Goal: Information Seeking & Learning: Check status

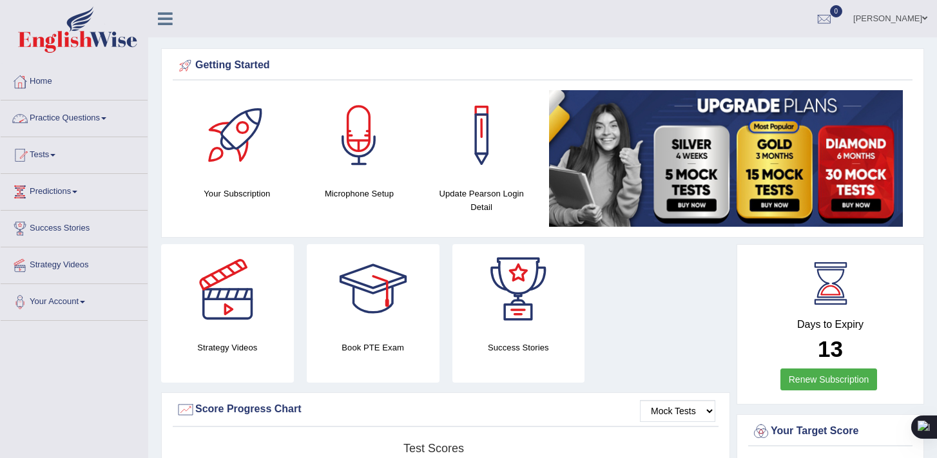
click at [115, 123] on link "Practice Questions" at bounding box center [74, 117] width 147 height 32
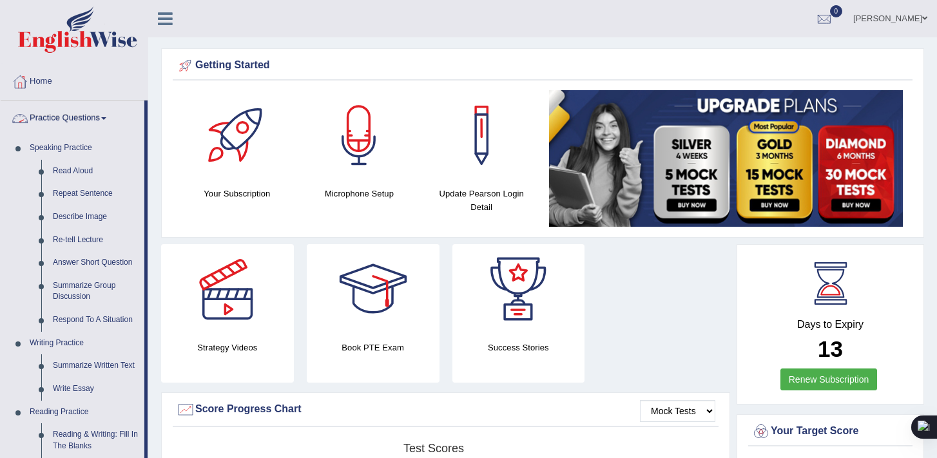
click at [113, 120] on link "Practice Questions" at bounding box center [73, 117] width 144 height 32
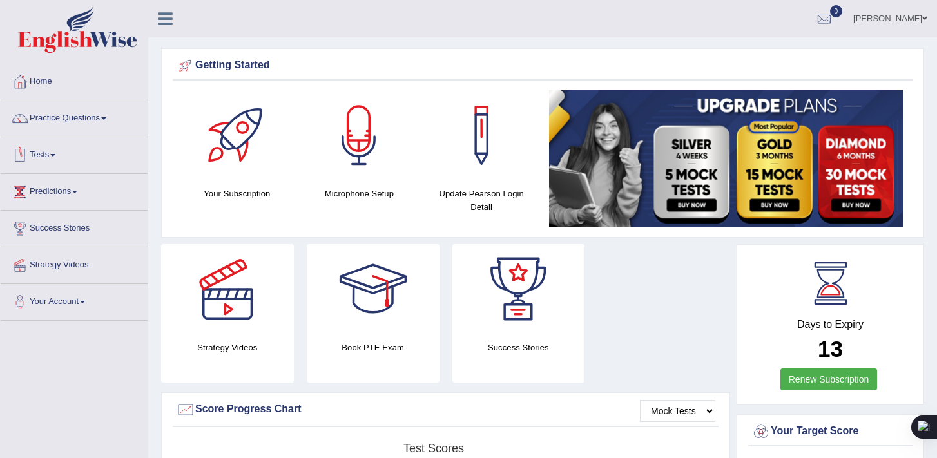
click at [59, 153] on link "Tests" at bounding box center [74, 153] width 147 height 32
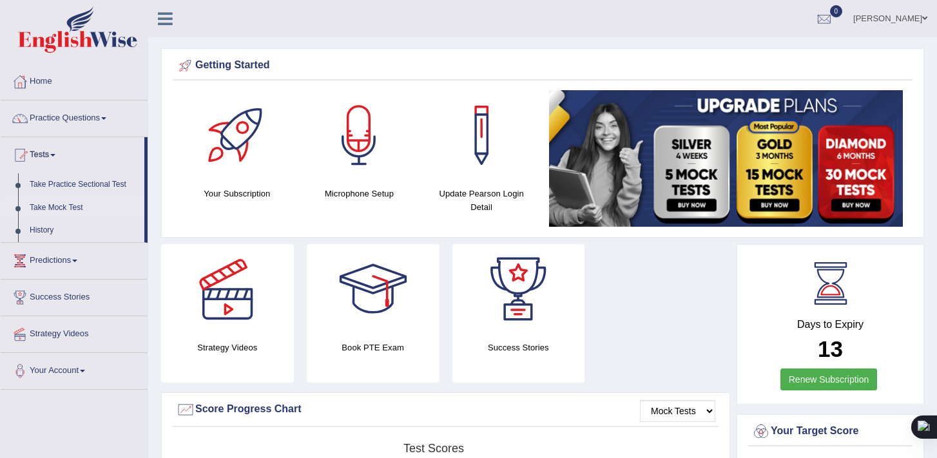
click at [66, 209] on link "Take Mock Test" at bounding box center [84, 208] width 121 height 23
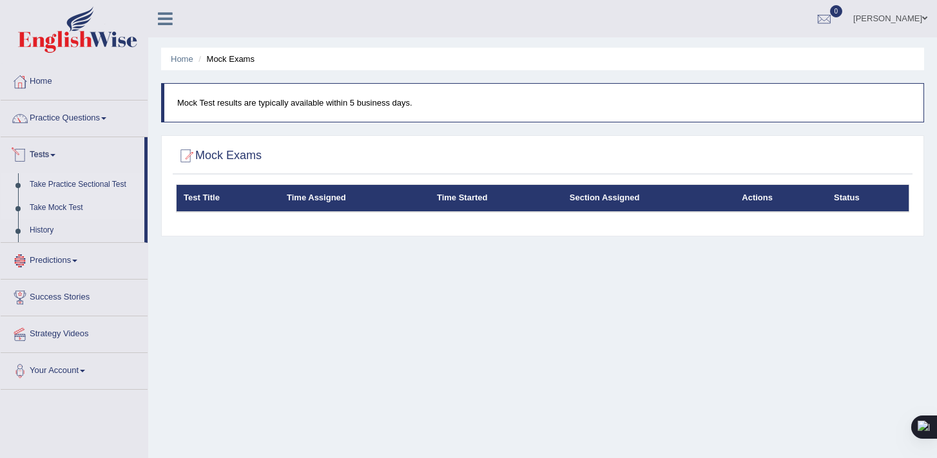
click at [74, 181] on link "Take Practice Sectional Test" at bounding box center [84, 184] width 121 height 23
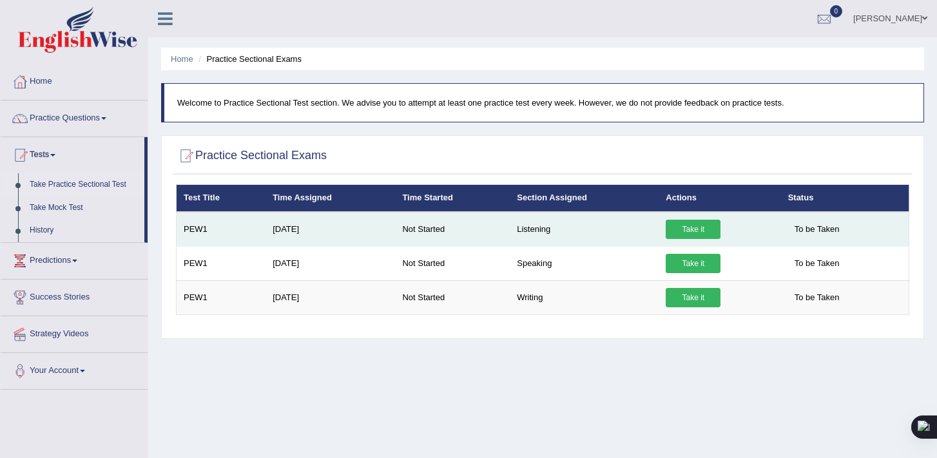
click at [700, 224] on link "Take it" at bounding box center [693, 229] width 55 height 19
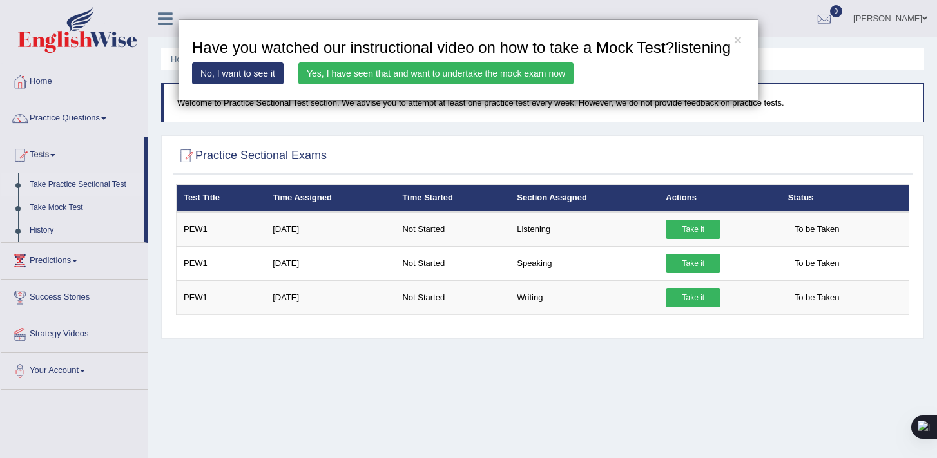
click at [433, 84] on link "Yes, I have seen that and want to undertake the mock exam now" at bounding box center [435, 74] width 275 height 22
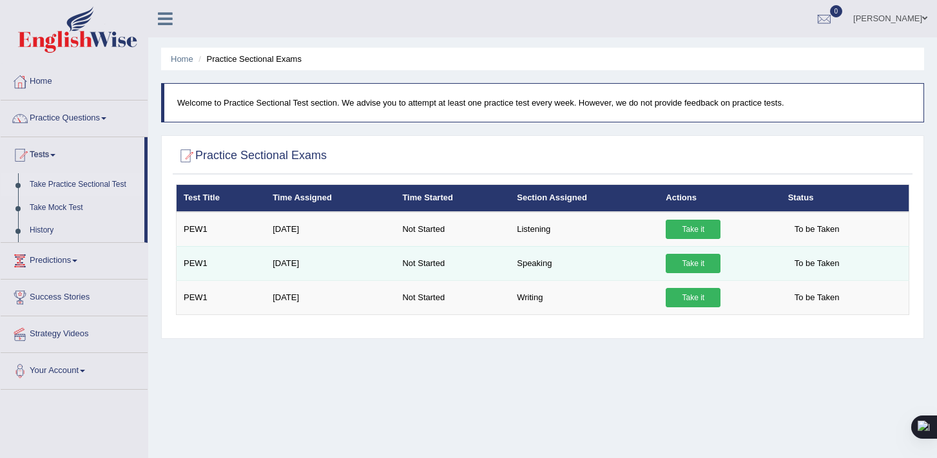
click at [702, 264] on link "Take it" at bounding box center [693, 263] width 55 height 19
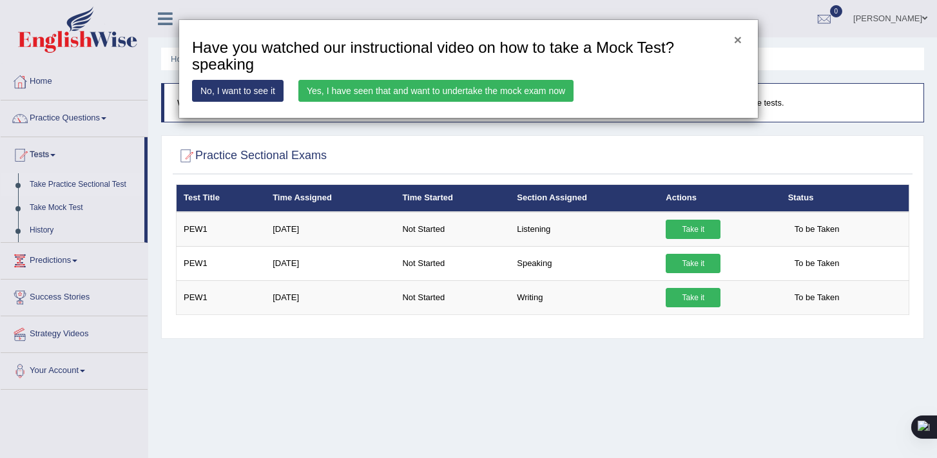
click at [736, 43] on button "×" at bounding box center [738, 40] width 8 height 14
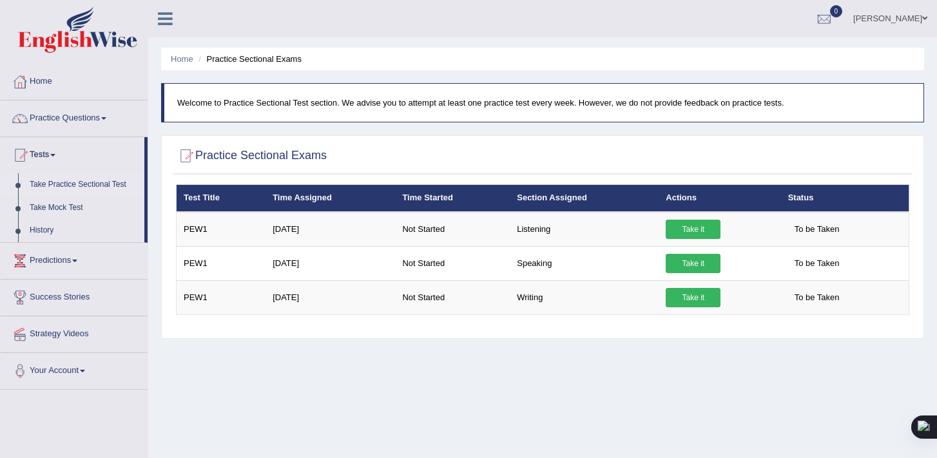
click at [19, 183] on li "Take Practice Sectional Test" at bounding box center [73, 184] width 144 height 23
click at [113, 186] on link "Take Practice Sectional Test" at bounding box center [84, 184] width 121 height 23
click at [834, 13] on div at bounding box center [824, 19] width 19 height 19
click at [833, 49] on div "See All Alerts" at bounding box center [746, 55] width 171 height 14
click at [843, 10] on span "0" at bounding box center [836, 11] width 13 height 12
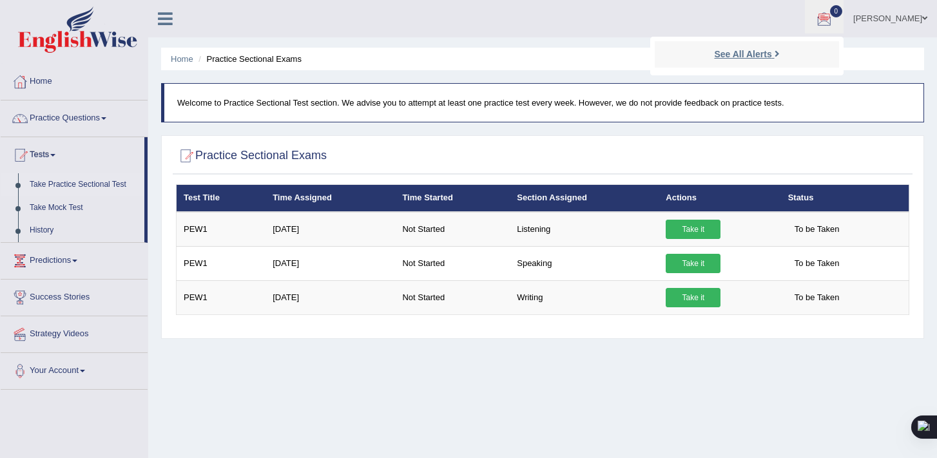
click at [772, 52] on strong "See All Alerts" at bounding box center [742, 54] width 57 height 10
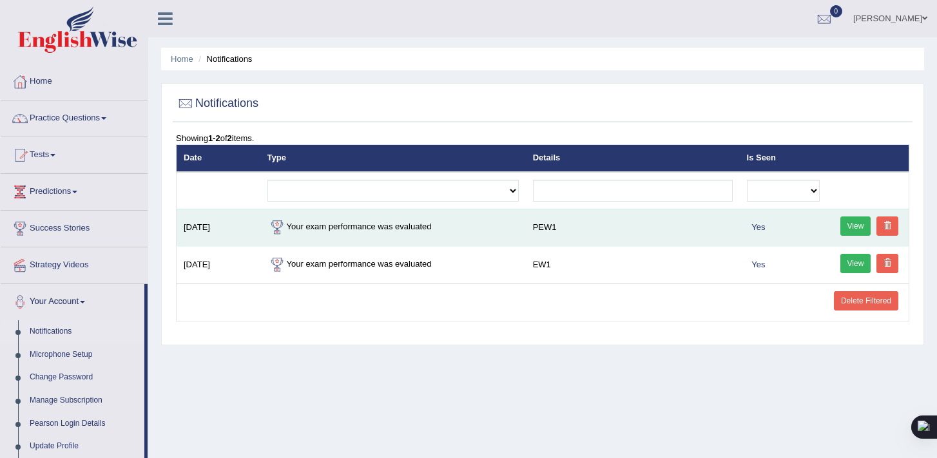
click at [852, 226] on link "View" at bounding box center [856, 226] width 31 height 19
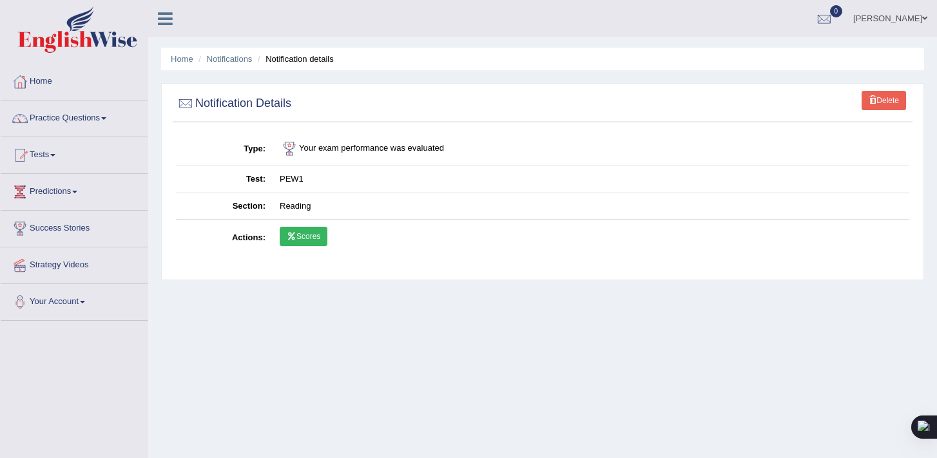
click at [312, 236] on link "Scores" at bounding box center [304, 236] width 48 height 19
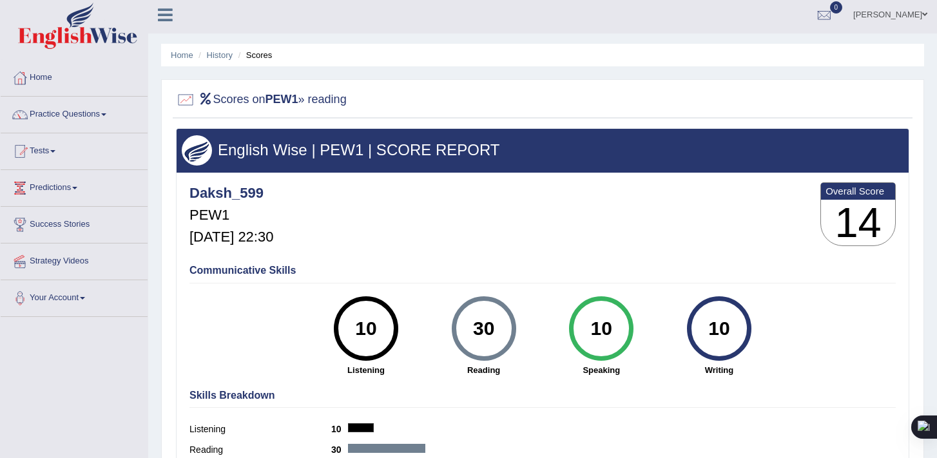
scroll to position [2, 0]
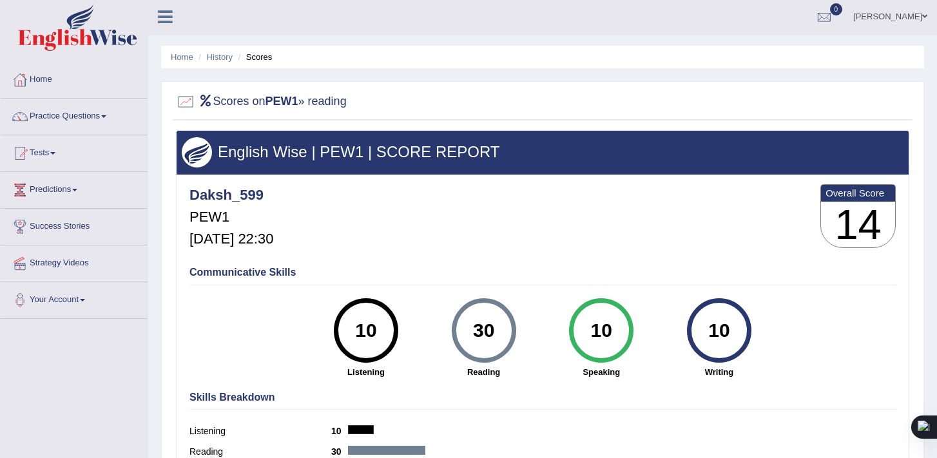
click at [493, 332] on div "30" at bounding box center [483, 331] width 47 height 54
click at [332, 159] on h3 "English Wise | PEW1 | SCORE REPORT" at bounding box center [543, 152] width 722 height 17
click at [853, 210] on h3 "14" at bounding box center [858, 225] width 74 height 46
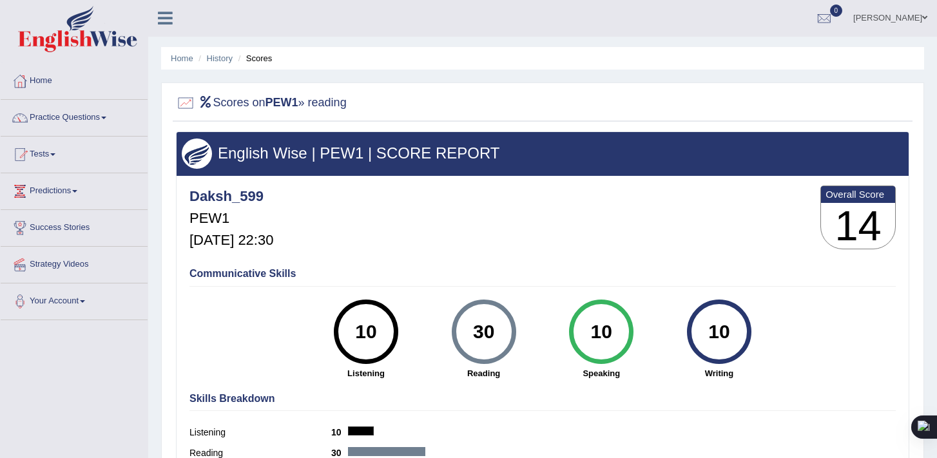
scroll to position [0, 0]
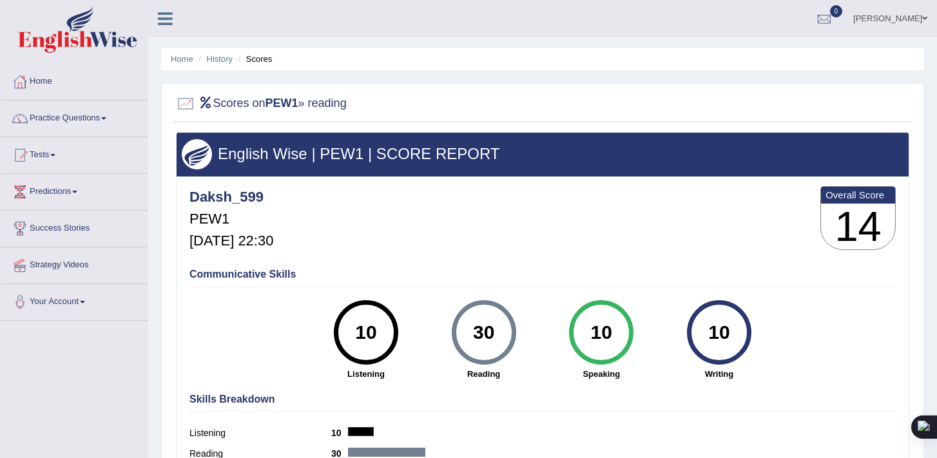
click at [164, 14] on icon at bounding box center [165, 18] width 15 height 17
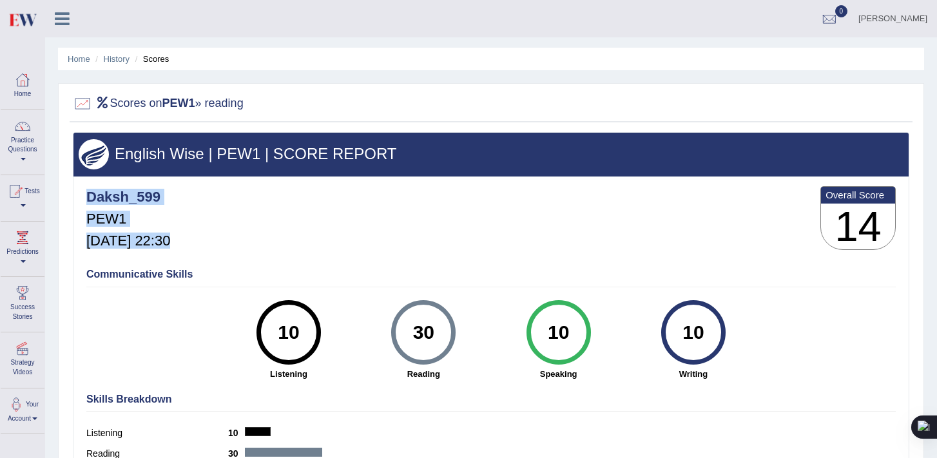
drag, startPoint x: 888, startPoint y: 186, endPoint x: 761, endPoint y: 237, distance: 137.1
click at [761, 231] on div "Daksh_599 PEW1 [DATE] 22:30 Overall Score 14" at bounding box center [491, 221] width 816 height 77
click at [304, 208] on div "Daksh_599 PEW1 [DATE] 22:30 Overall Score 14" at bounding box center [491, 221] width 816 height 77
click at [553, 266] on div "Communicative Skills 10 Listening 30 [GEOGRAPHIC_DATA] 10 Speaking 10 Writing" at bounding box center [491, 323] width 816 height 122
drag, startPoint x: 420, startPoint y: 347, endPoint x: 453, endPoint y: 318, distance: 44.8
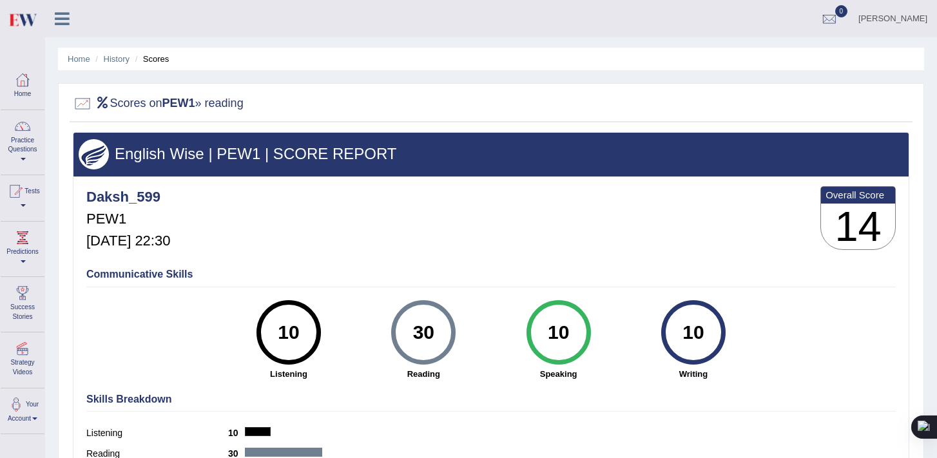
click at [419, 347] on div "30" at bounding box center [423, 333] width 47 height 54
